Goal: Ask a question

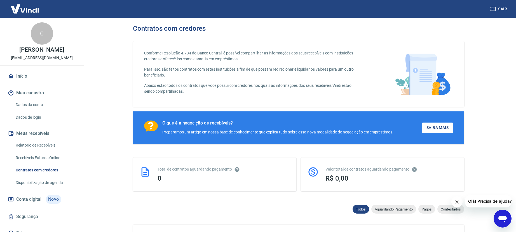
drag, startPoint x: 37, startPoint y: 35, endPoint x: 32, endPoint y: 18, distance: 17.1
click at [37, 33] on div "C" at bounding box center [42, 33] width 22 height 22
click at [27, 9] on img at bounding box center [25, 8] width 36 height 17
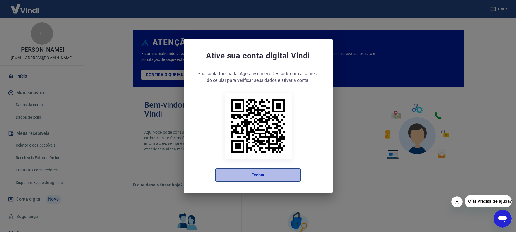
click at [268, 178] on button "Fechar" at bounding box center [257, 175] width 85 height 13
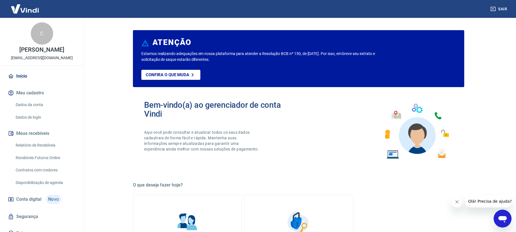
click at [31, 106] on link "Dados da conta" at bounding box center [44, 104] width 63 height 11
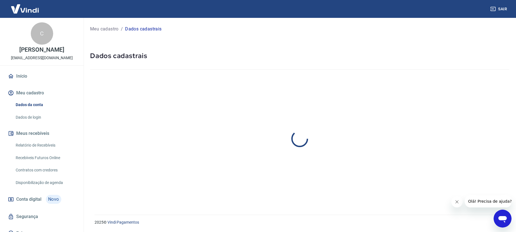
select select "SP"
select select "business"
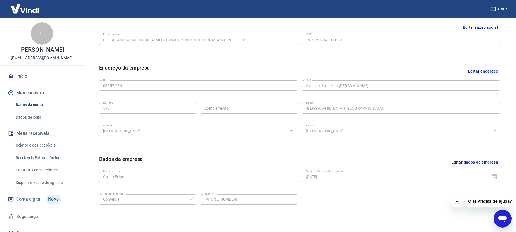
scroll to position [171, 0]
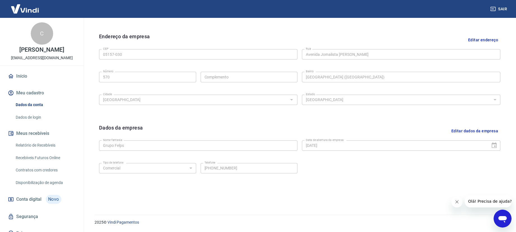
click at [31, 145] on link "Relatório de Recebíveis" at bounding box center [44, 145] width 63 height 11
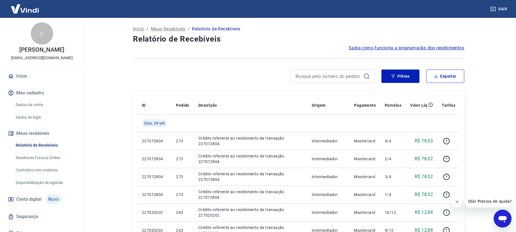
click at [42, 159] on link "Recebíveis Futuros Online" at bounding box center [44, 157] width 63 height 11
click at [45, 157] on link "Recebíveis Futuros Online" at bounding box center [44, 157] width 63 height 11
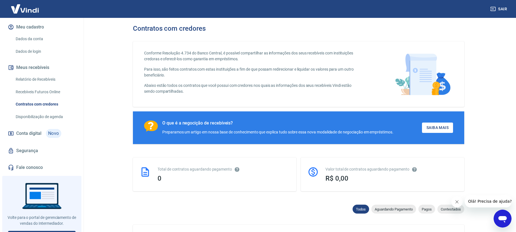
scroll to position [77, 0]
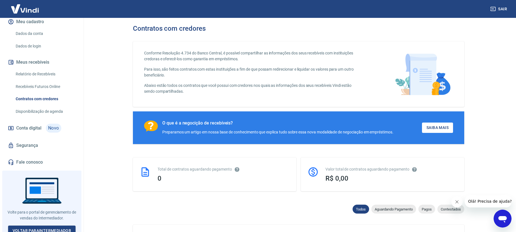
click at [30, 124] on span "Conta digital" at bounding box center [28, 128] width 25 height 8
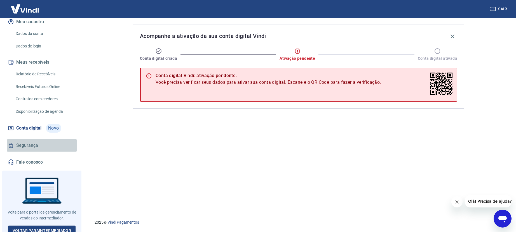
click at [29, 140] on link "Segurança" at bounding box center [42, 146] width 70 height 12
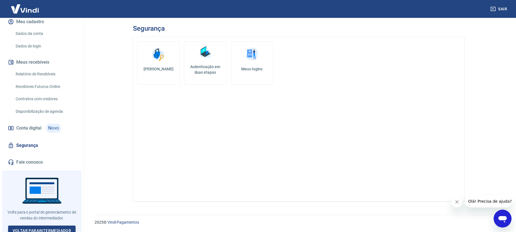
click at [37, 156] on link "Fale conosco" at bounding box center [42, 162] width 70 height 12
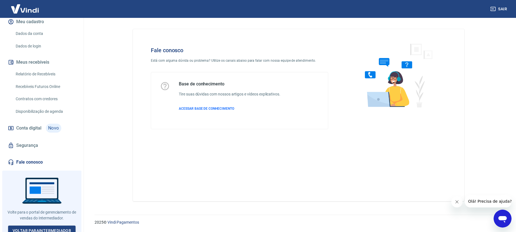
click at [503, 216] on icon "Abrir janela de mensagens" at bounding box center [502, 219] width 8 height 7
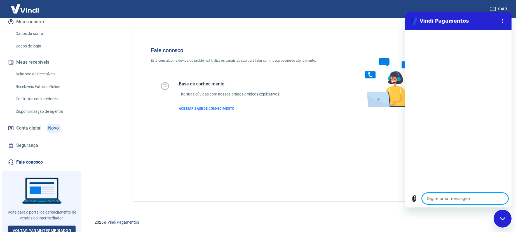
type textarea "+"
type textarea "x"
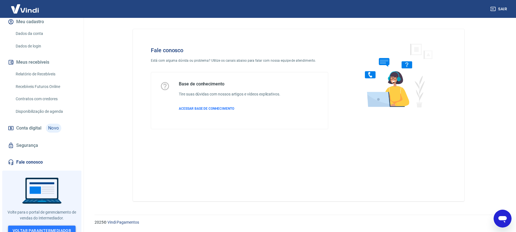
click at [44, 226] on link "Voltar para Intermediador" at bounding box center [42, 231] width 68 height 10
